Goal: Task Accomplishment & Management: Use online tool/utility

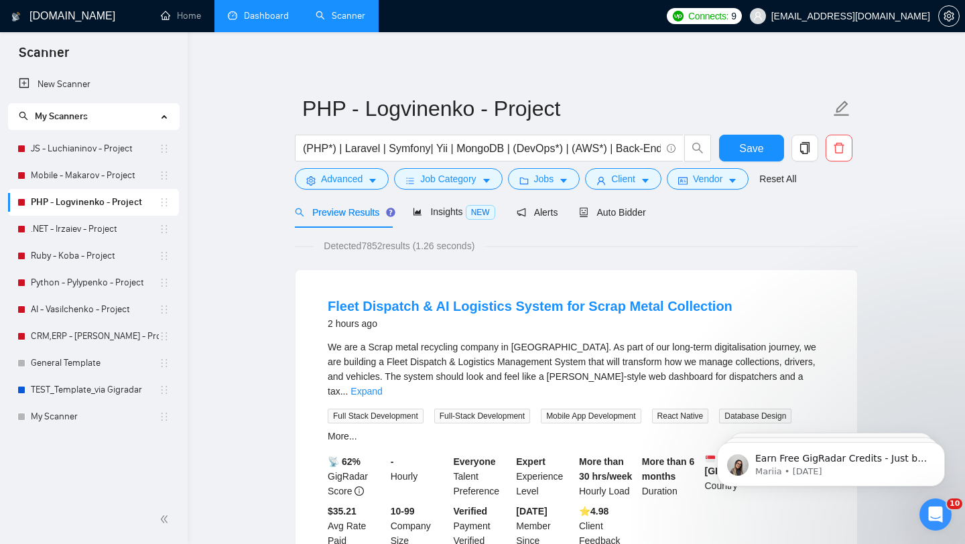
click at [261, 19] on link "Dashboard" at bounding box center [258, 15] width 61 height 11
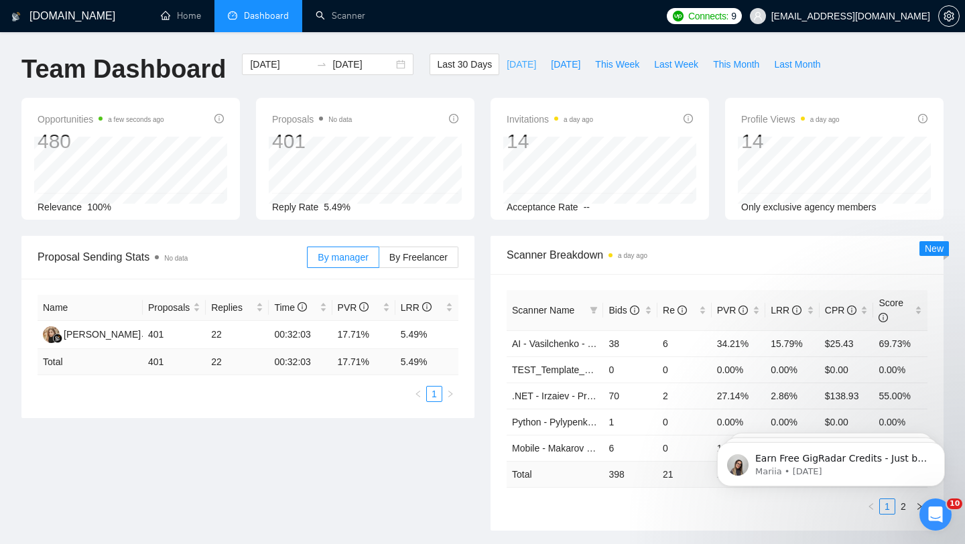
click at [517, 62] on span "[DATE]" at bounding box center [521, 64] width 29 height 15
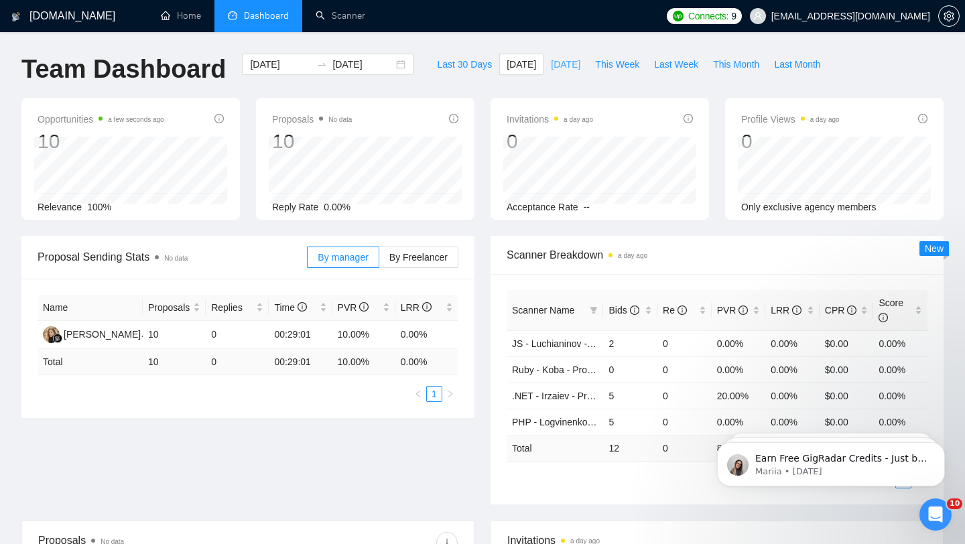
click at [576, 64] on span "[DATE]" at bounding box center [565, 64] width 29 height 15
type input "[DATE]"
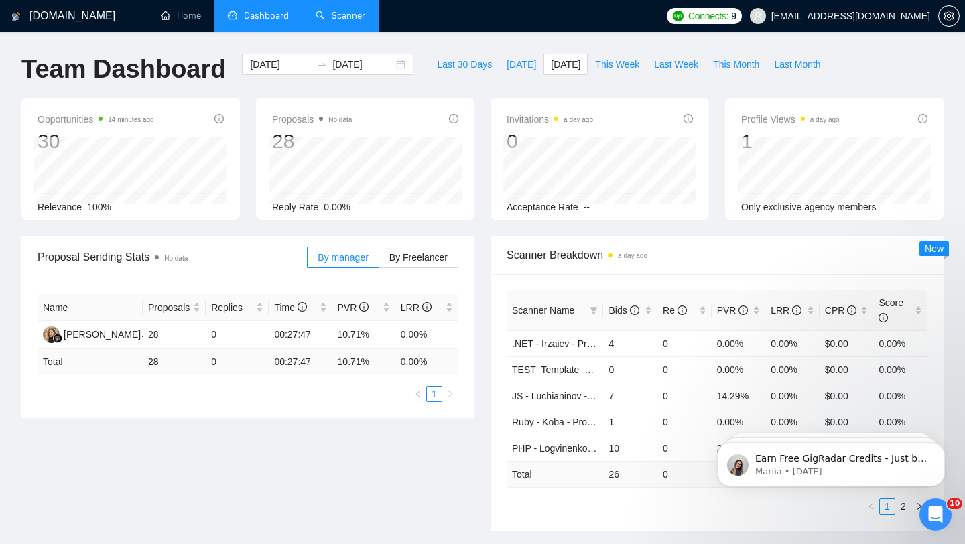
click at [349, 20] on link "Scanner" at bounding box center [341, 15] width 50 height 11
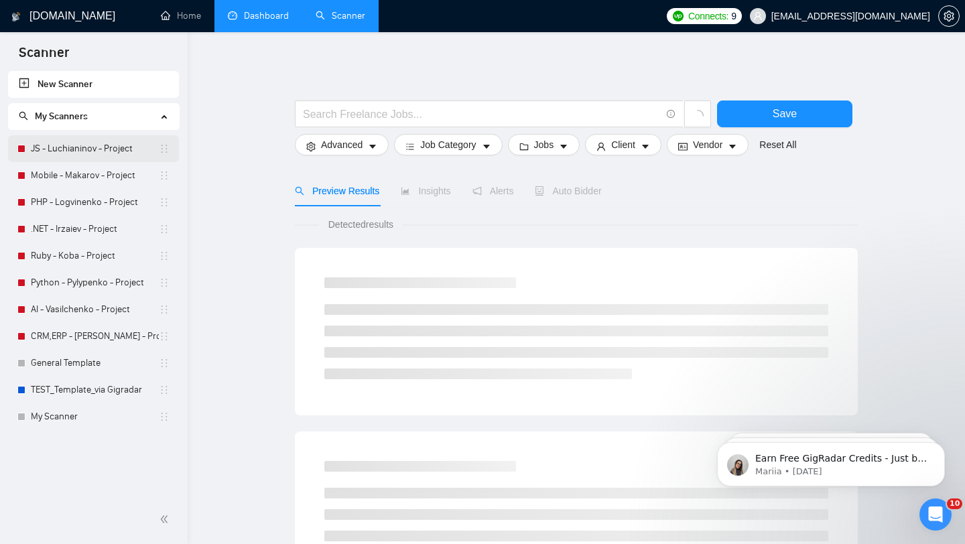
click at [88, 154] on link "JS - Luchianinov - Project" at bounding box center [95, 148] width 128 height 27
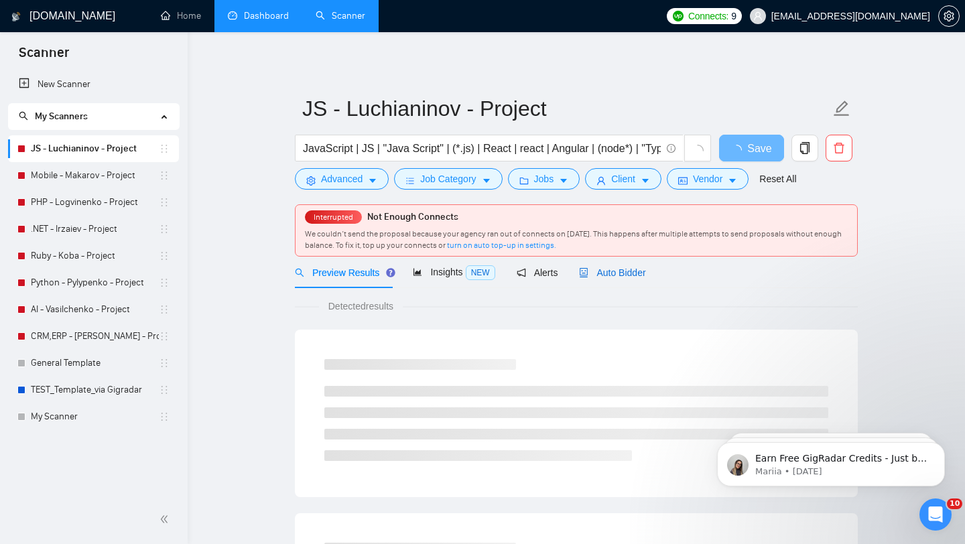
click at [618, 275] on span "Auto Bidder" at bounding box center [612, 272] width 66 height 11
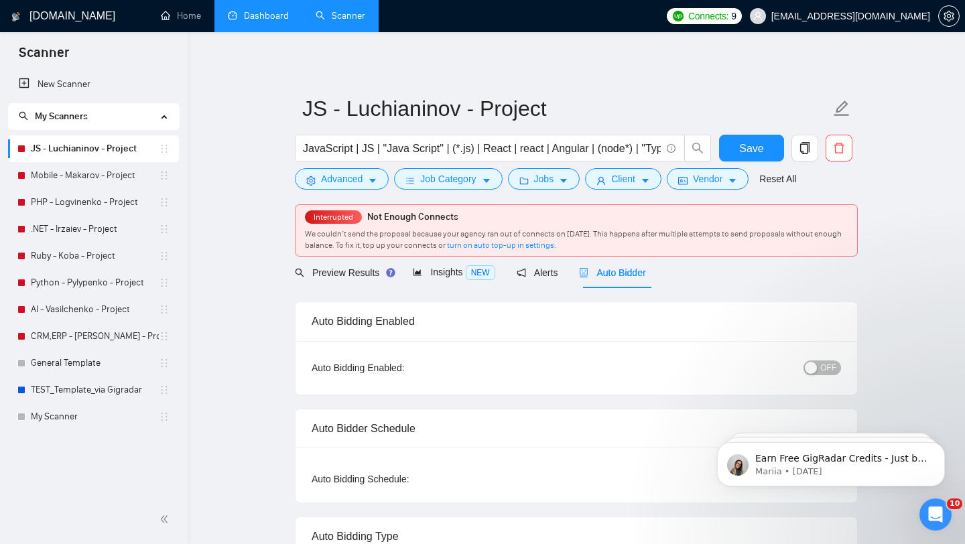
click at [808, 370] on div "button" at bounding box center [811, 368] width 12 height 12
click at [742, 147] on span "Save" at bounding box center [751, 148] width 24 height 17
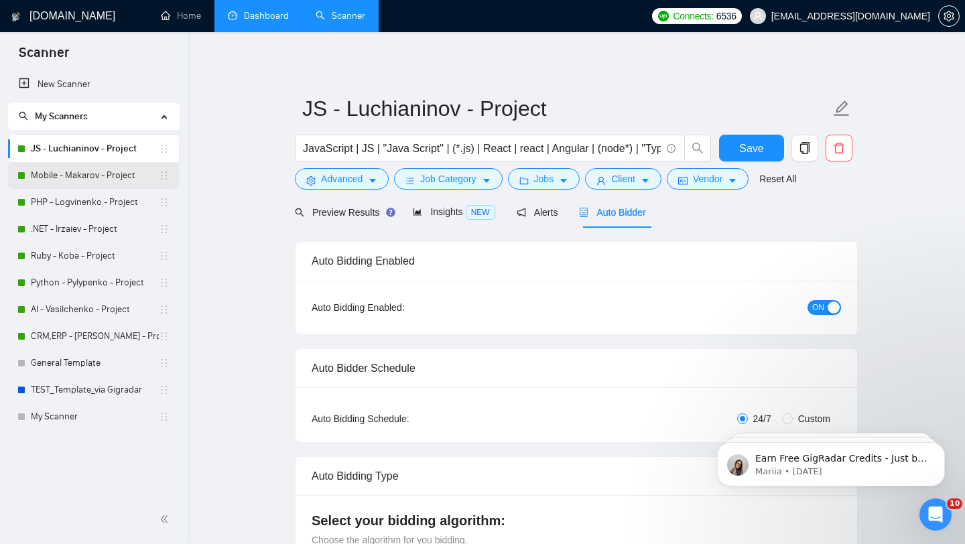
click at [82, 176] on link "Mobile - Makarov - Project" at bounding box center [95, 175] width 128 height 27
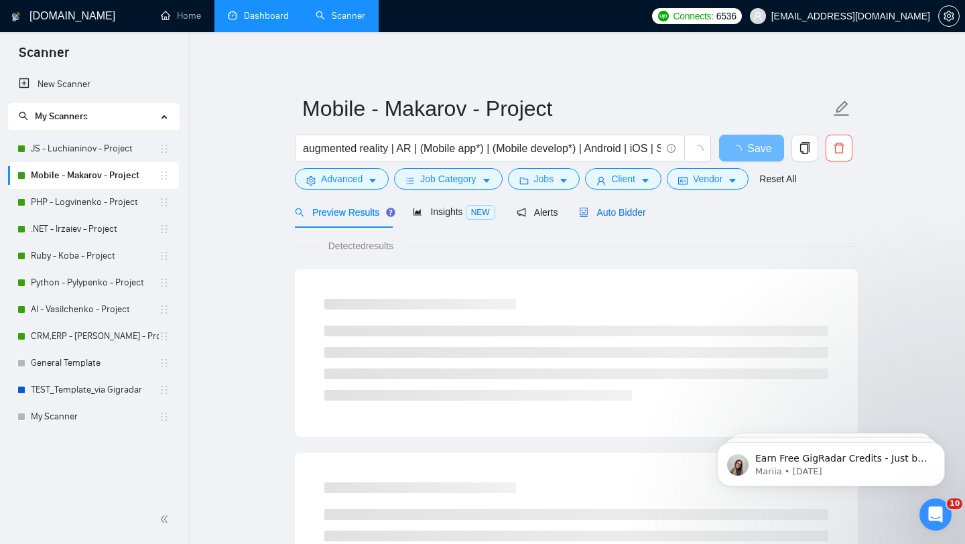
click at [625, 213] on span "Auto Bidder" at bounding box center [612, 212] width 66 height 11
